Goal: Book appointment/travel/reservation

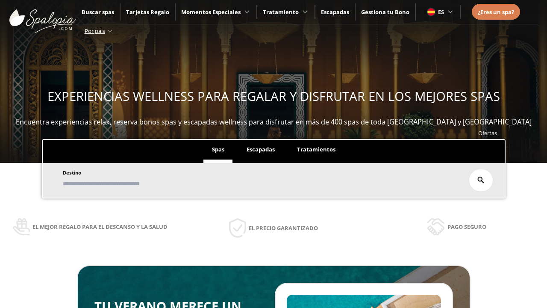
scroll to position [145, 0]
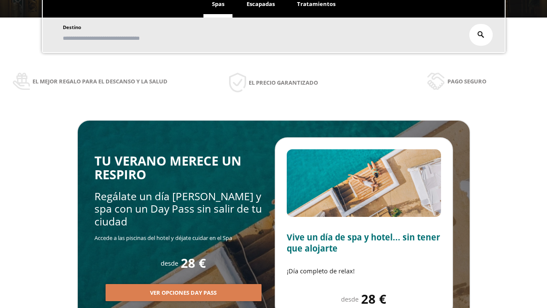
click at [261, 4] on span "Escapadas" at bounding box center [260, 4] width 28 height 8
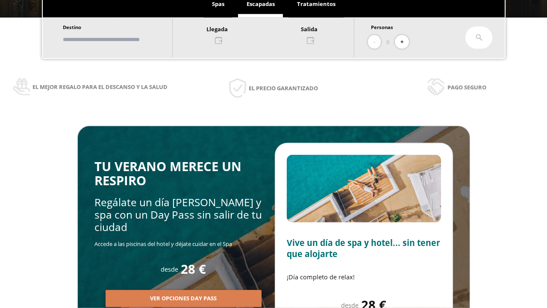
click at [120, 39] on input "text" at bounding box center [113, 39] width 106 height 15
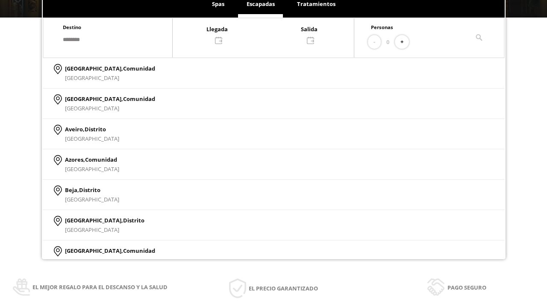
click at [272, 34] on div at bounding box center [263, 34] width 181 height 21
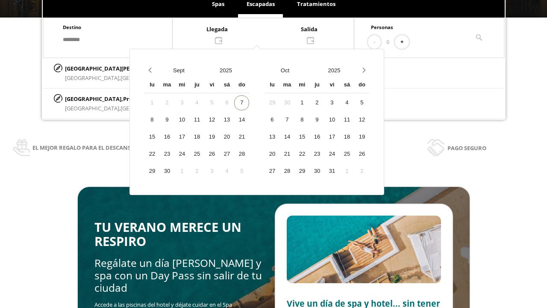
click at [174, 127] on div "9" at bounding box center [166, 119] width 15 height 15
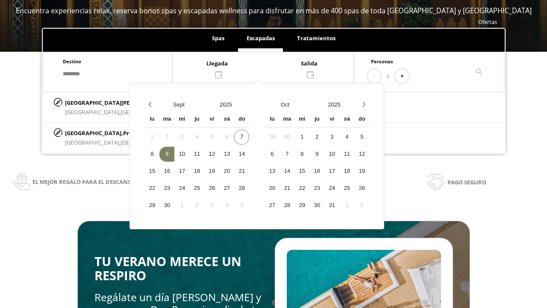
click at [189, 154] on div "10" at bounding box center [181, 154] width 15 height 15
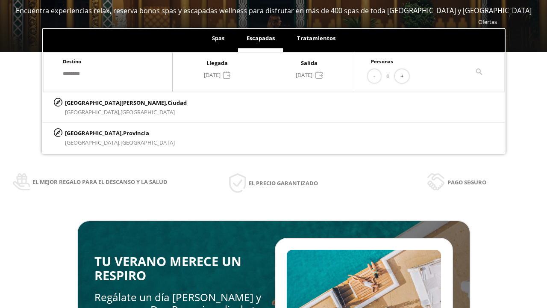
click at [405, 76] on button "+" at bounding box center [402, 76] width 14 height 14
click at [107, 102] on p "[GEOGRAPHIC_DATA][PERSON_NAME], [GEOGRAPHIC_DATA]" at bounding box center [126, 102] width 122 height 9
type input "**********"
